Goal: Communication & Community: Share content

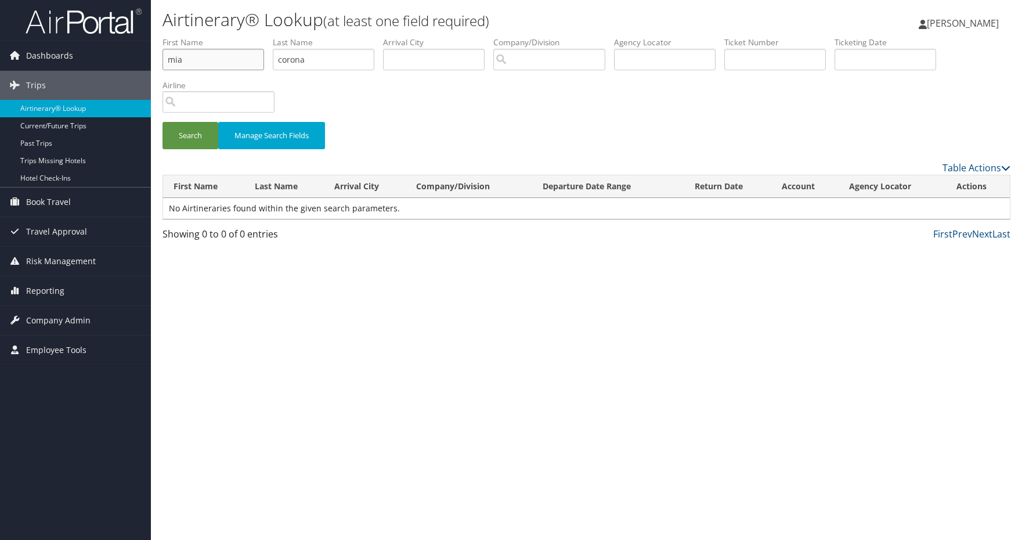
drag, startPoint x: 247, startPoint y: 62, endPoint x: -30, endPoint y: 62, distance: 277.4
click at [0, 62] on html "Menu Dashboards ► AirPortal 360™ (Manager) AirPortal 360™ (Agent) My Travel Das…" at bounding box center [511, 270] width 1022 height 540
type input "melissa"
type input "dowling"
click at [203, 131] on button "Search" at bounding box center [191, 135] width 56 height 27
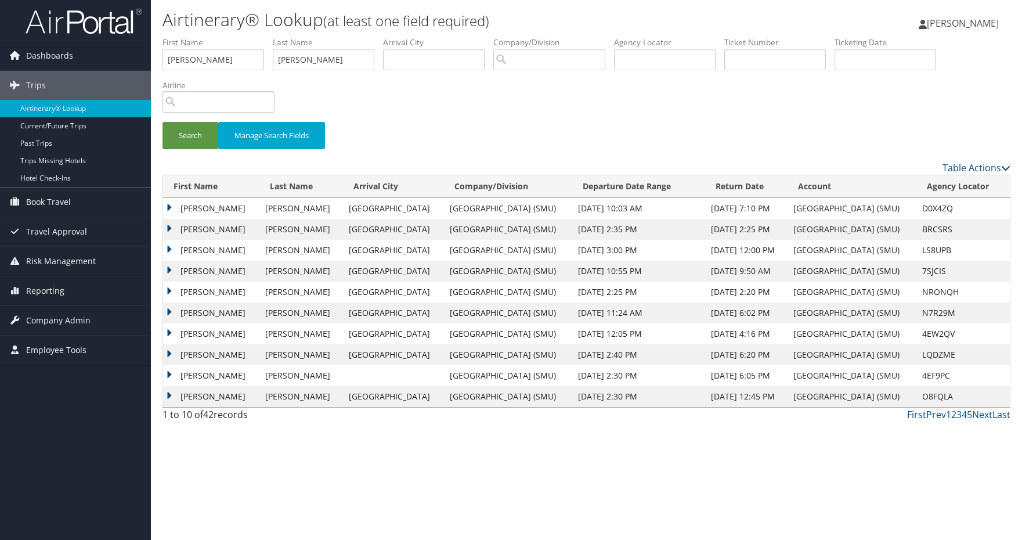
click at [952, 207] on td "D0X4ZQ" at bounding box center [962, 208] width 93 height 21
copy td "D0X4ZQ"
click at [98, 53] on link "Dashboards" at bounding box center [75, 55] width 151 height 29
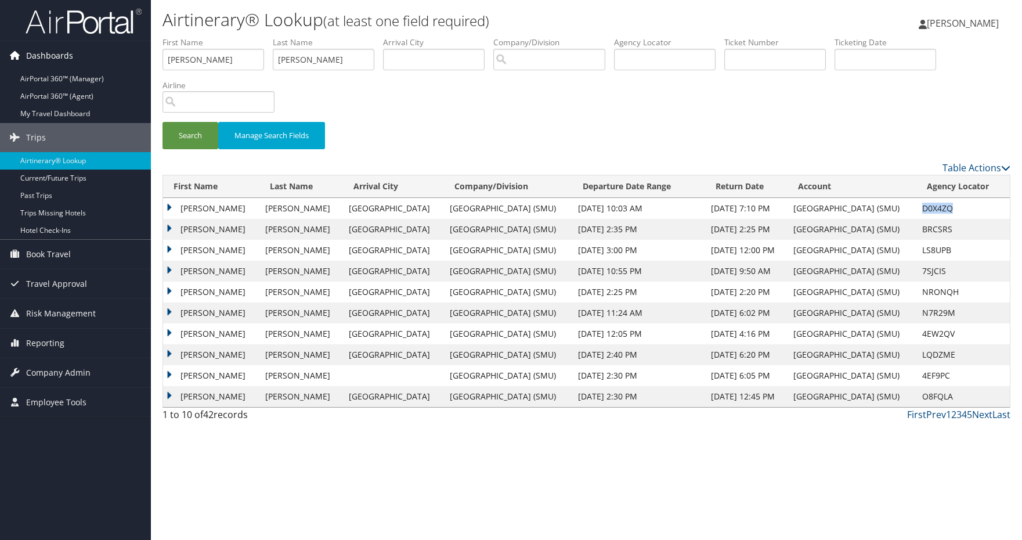
click at [56, 52] on span "Dashboards" at bounding box center [49, 55] width 47 height 29
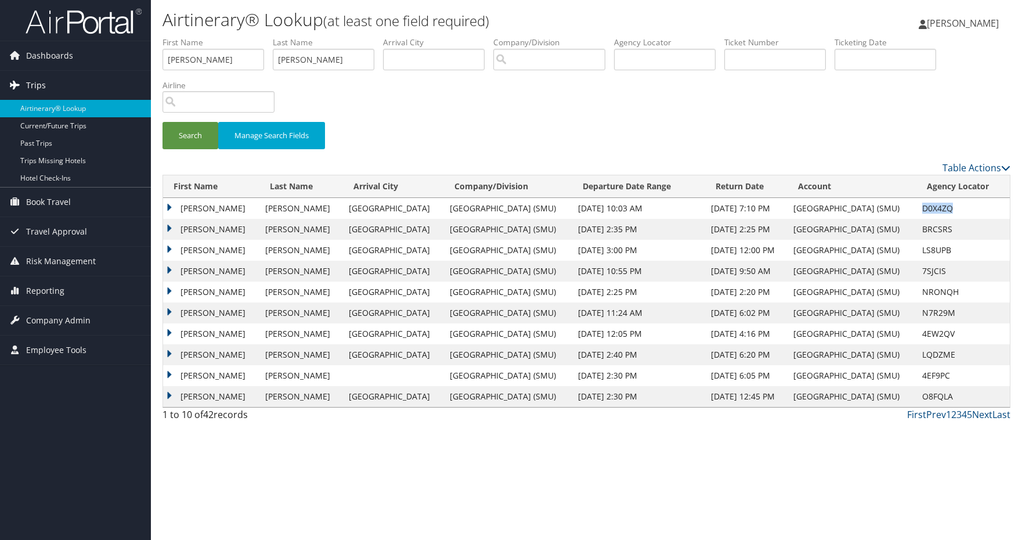
click at [52, 84] on link "Trips" at bounding box center [75, 85] width 151 height 29
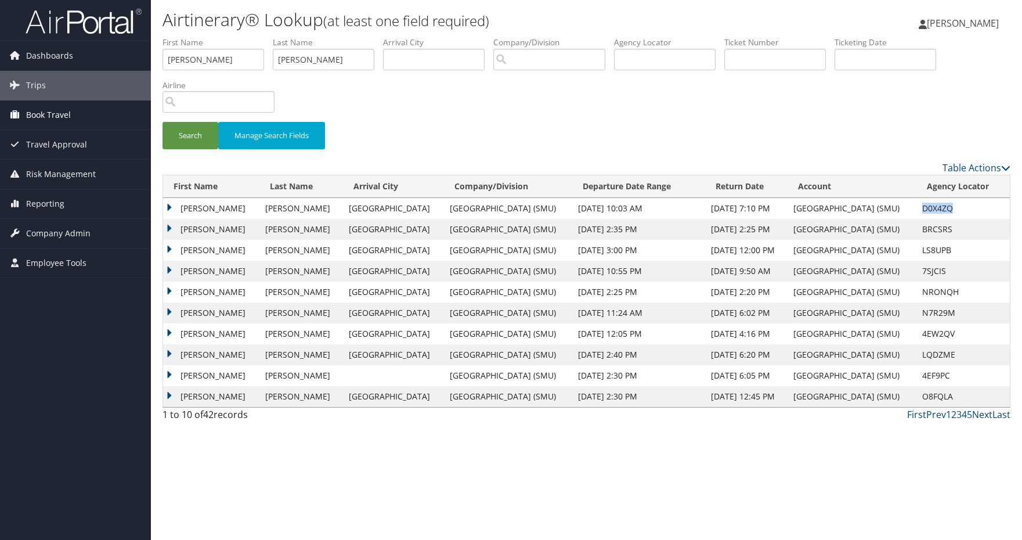
click at [50, 109] on span "Book Travel" at bounding box center [48, 114] width 45 height 29
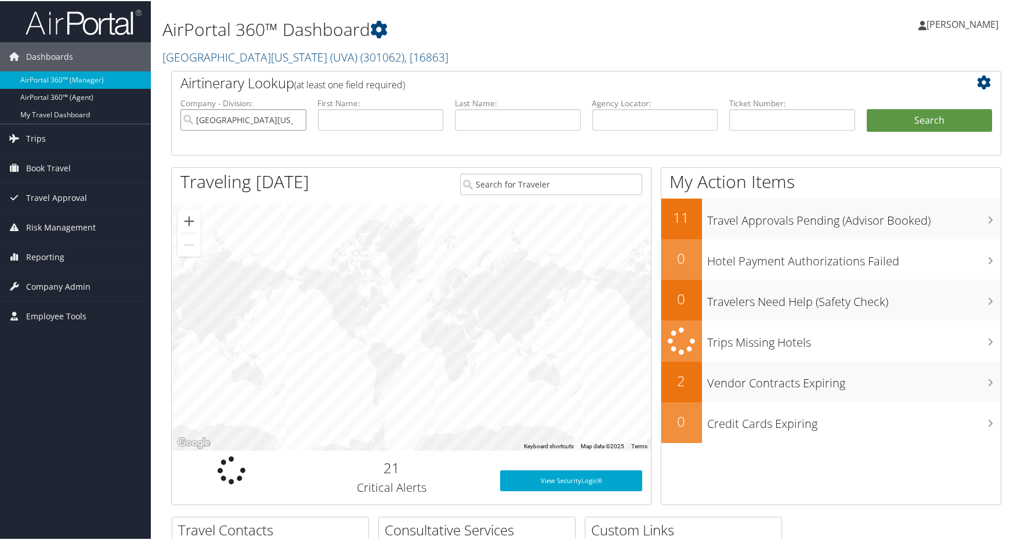
click at [295, 118] on input "[GEOGRAPHIC_DATA][US_STATE] (UVA)" at bounding box center [243, 118] width 126 height 21
click at [603, 113] on input "text" at bounding box center [656, 118] width 126 height 21
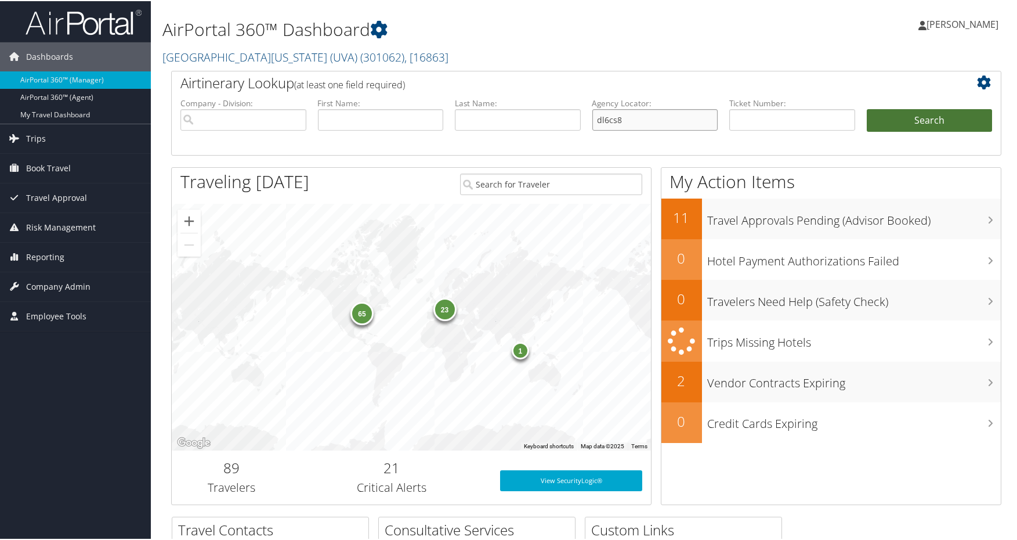
type input "dl6cs8"
click at [911, 121] on button "Search" at bounding box center [930, 119] width 126 height 23
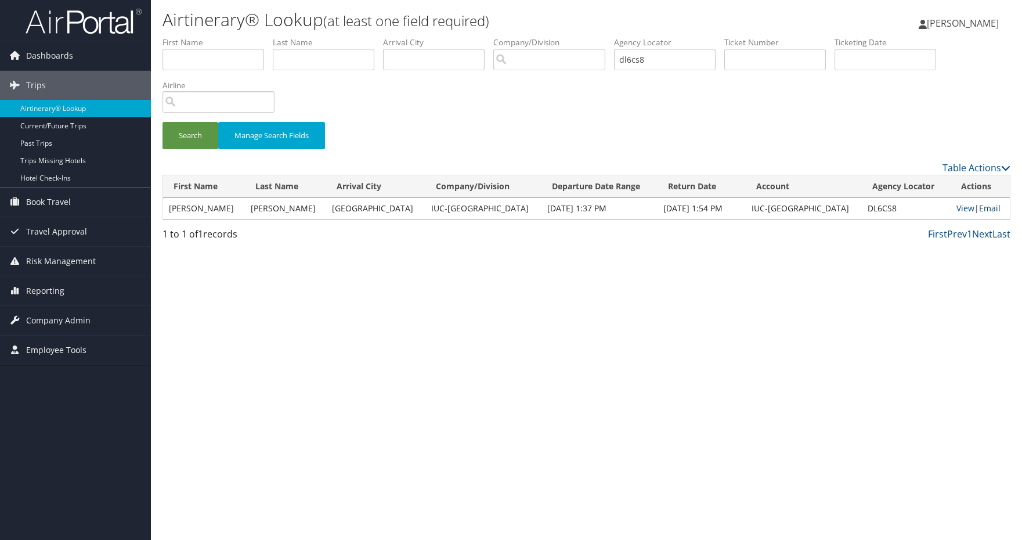
click at [986, 211] on link "Email" at bounding box center [989, 208] width 21 height 11
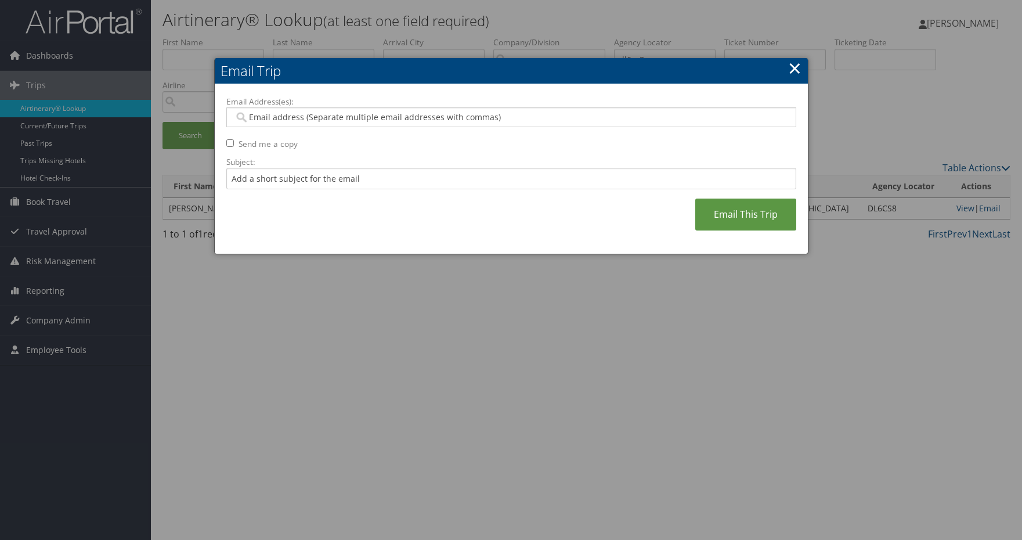
click at [414, 118] on input "Email Address(es):" at bounding box center [511, 117] width 554 height 12
paste input "[EMAIL_ADDRESS][DOMAIN_NAME]"
type input "[EMAIL_ADDRESS][DOMAIN_NAME]"
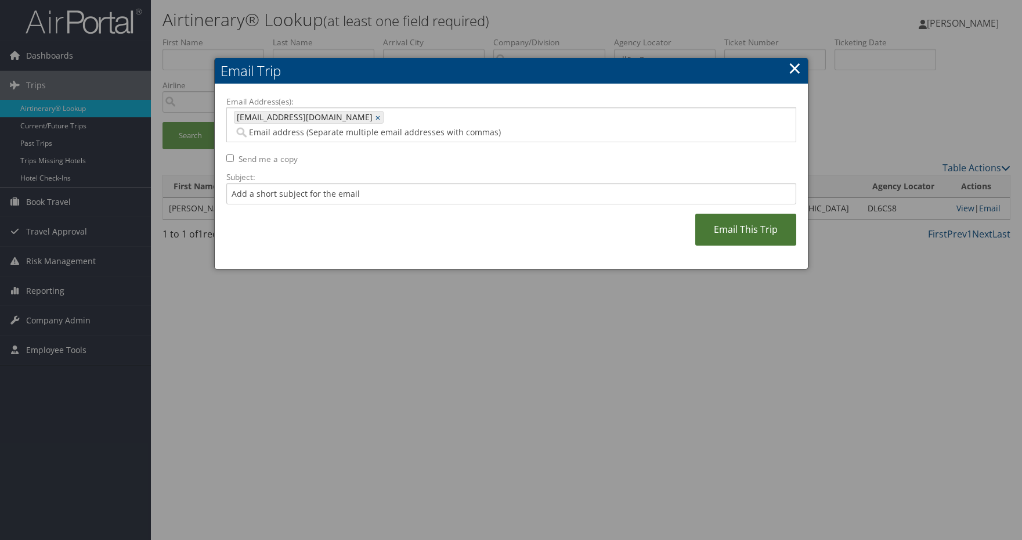
click at [724, 214] on link "Email This Trip" at bounding box center [745, 230] width 101 height 32
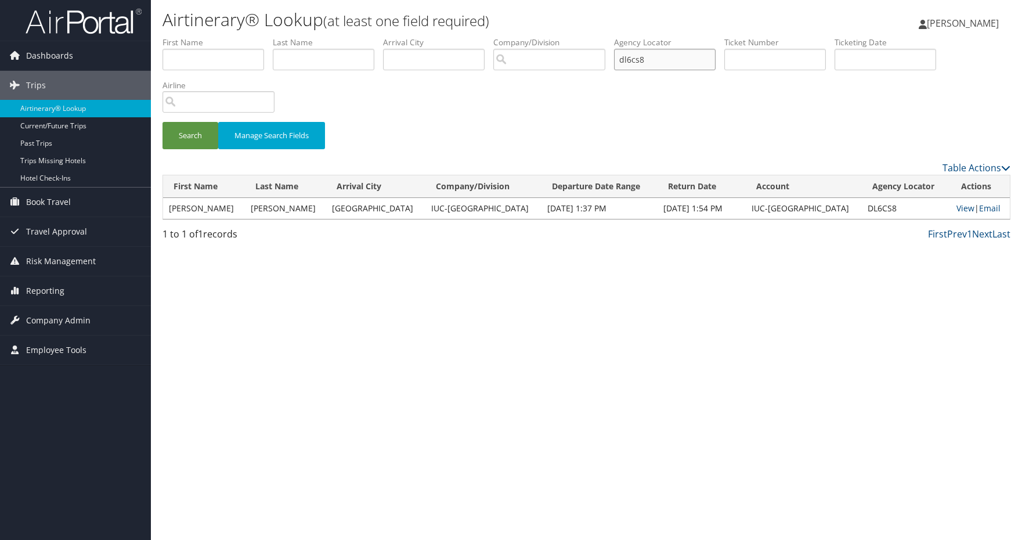
click at [645, 58] on input "dl6cs8" at bounding box center [665, 59] width 102 height 21
paste input "DL6CS"
type input "DL6CS8"
click at [190, 135] on button "Search" at bounding box center [191, 135] width 56 height 27
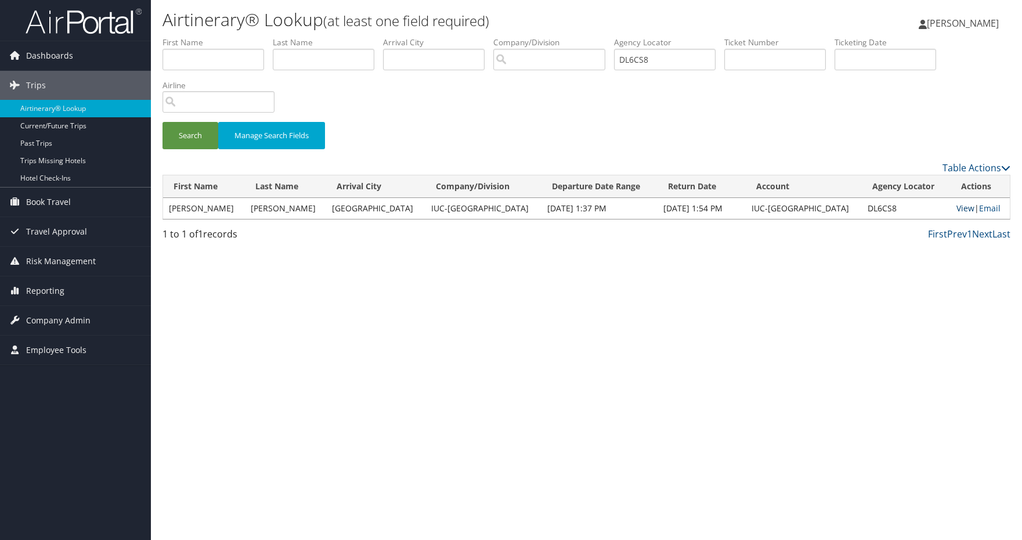
click at [959, 208] on link "View" at bounding box center [965, 208] width 18 height 11
drag, startPoint x: 363, startPoint y: 1, endPoint x: 217, endPoint y: 59, distance: 156.8
click at [217, 59] on input "text" at bounding box center [214, 59] width 102 height 21
type input "syrine"
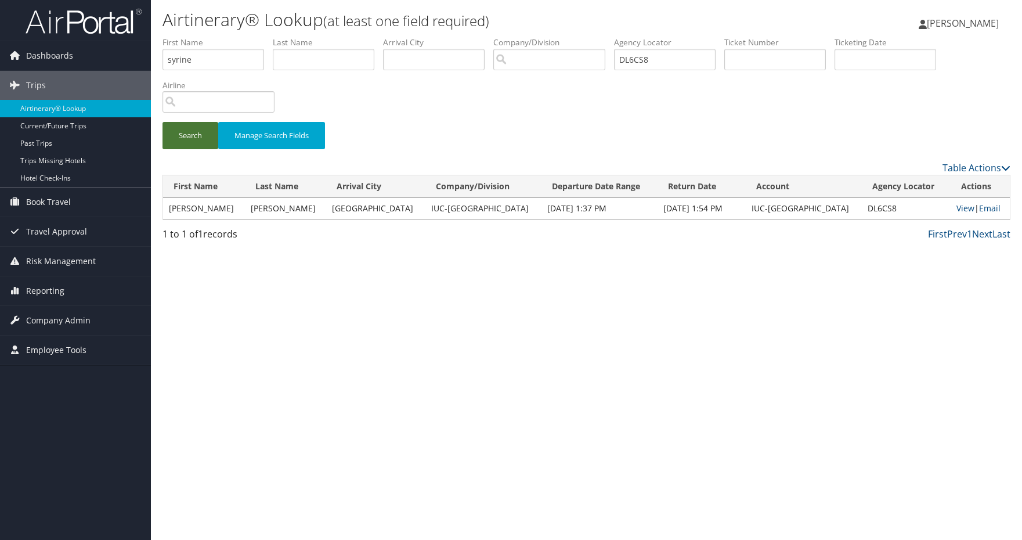
click at [183, 136] on button "Search" at bounding box center [191, 135] width 56 height 27
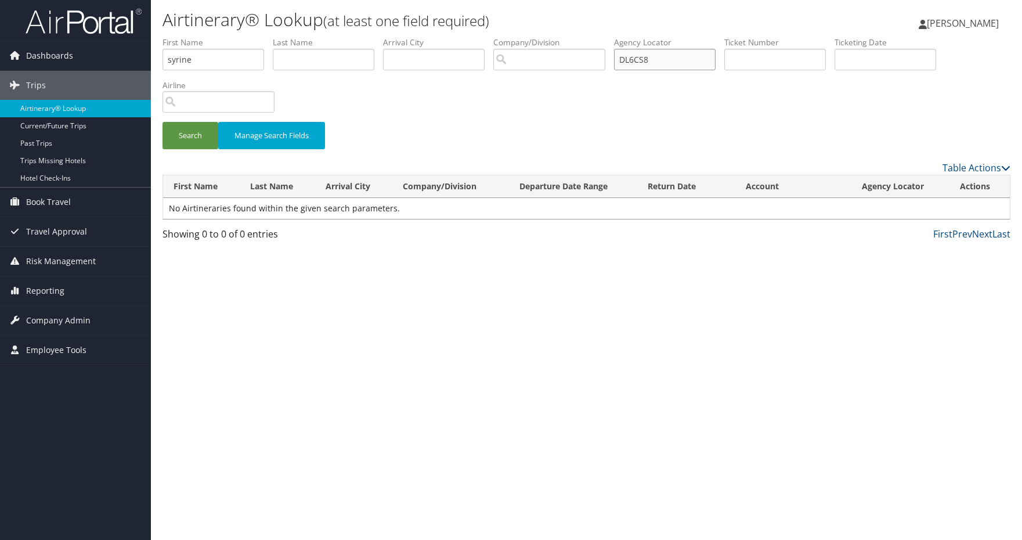
click at [653, 57] on input "DL6CS8" at bounding box center [665, 59] width 102 height 21
click at [183, 136] on button "Search" at bounding box center [191, 135] width 56 height 27
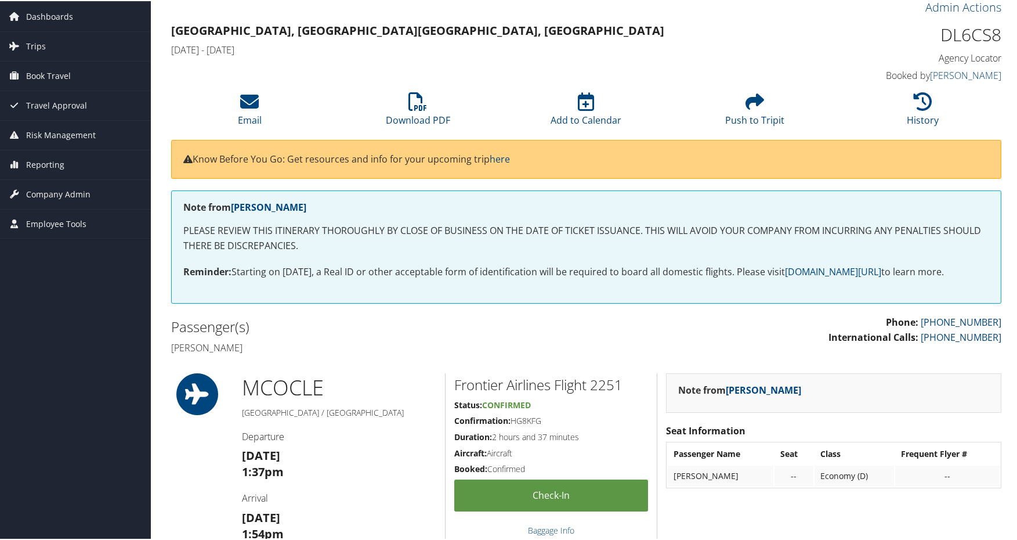
scroll to position [58, 0]
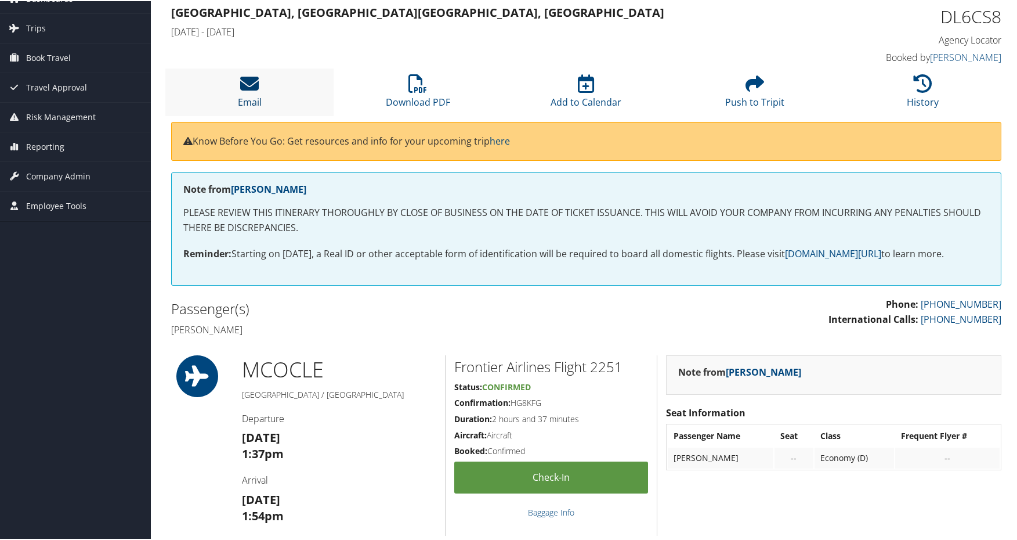
click at [246, 85] on icon at bounding box center [249, 82] width 19 height 19
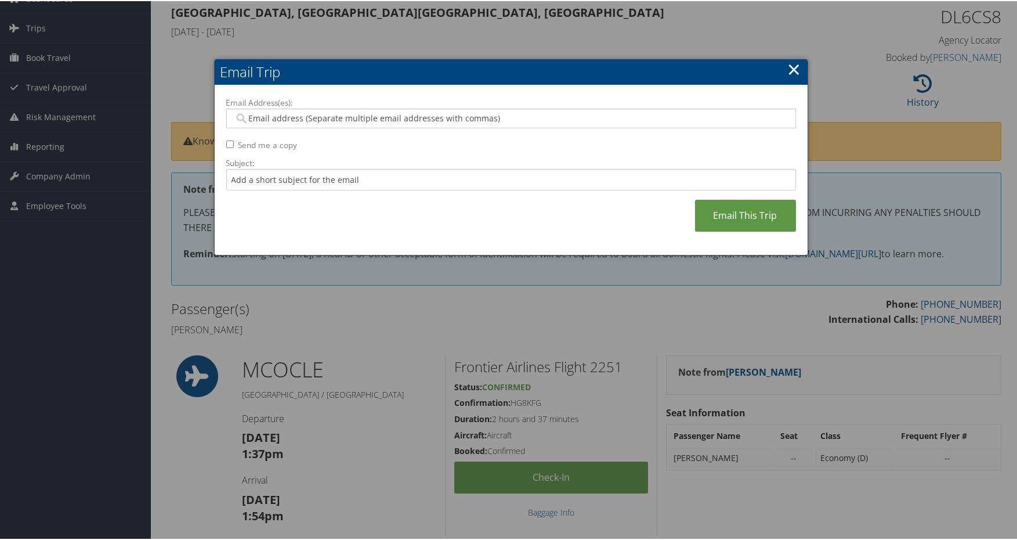
click at [403, 109] on div at bounding box center [511, 117] width 570 height 20
click at [341, 122] on input "Email Address(es):" at bounding box center [511, 117] width 554 height 12
paste input "[EMAIL_ADDRESS][DOMAIN_NAME]"
type input "[EMAIL_ADDRESS][DOMAIN_NAME]"
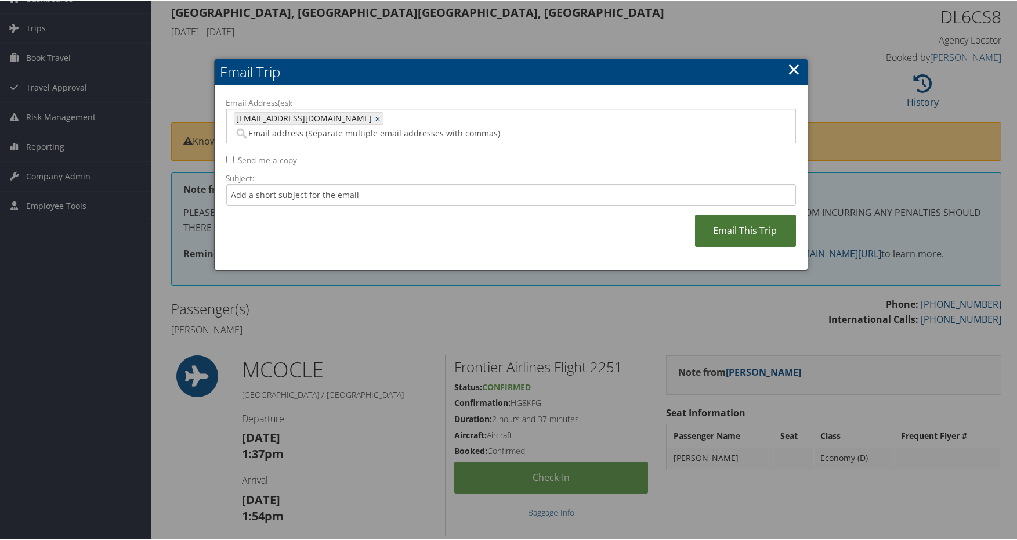
click at [745, 215] on link "Email This Trip" at bounding box center [745, 230] width 101 height 32
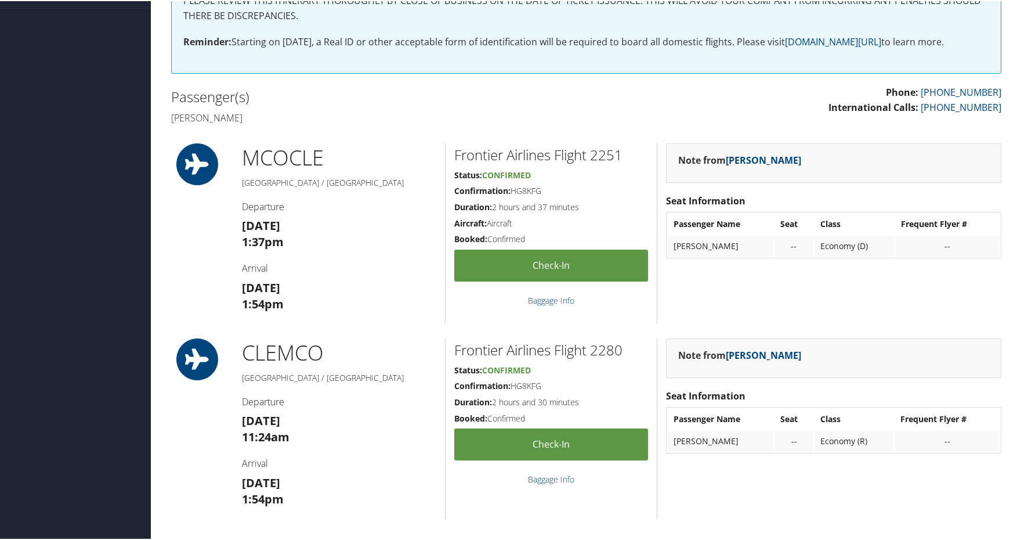
scroll to position [290, 0]
